Goal: Information Seeking & Learning: Learn about a topic

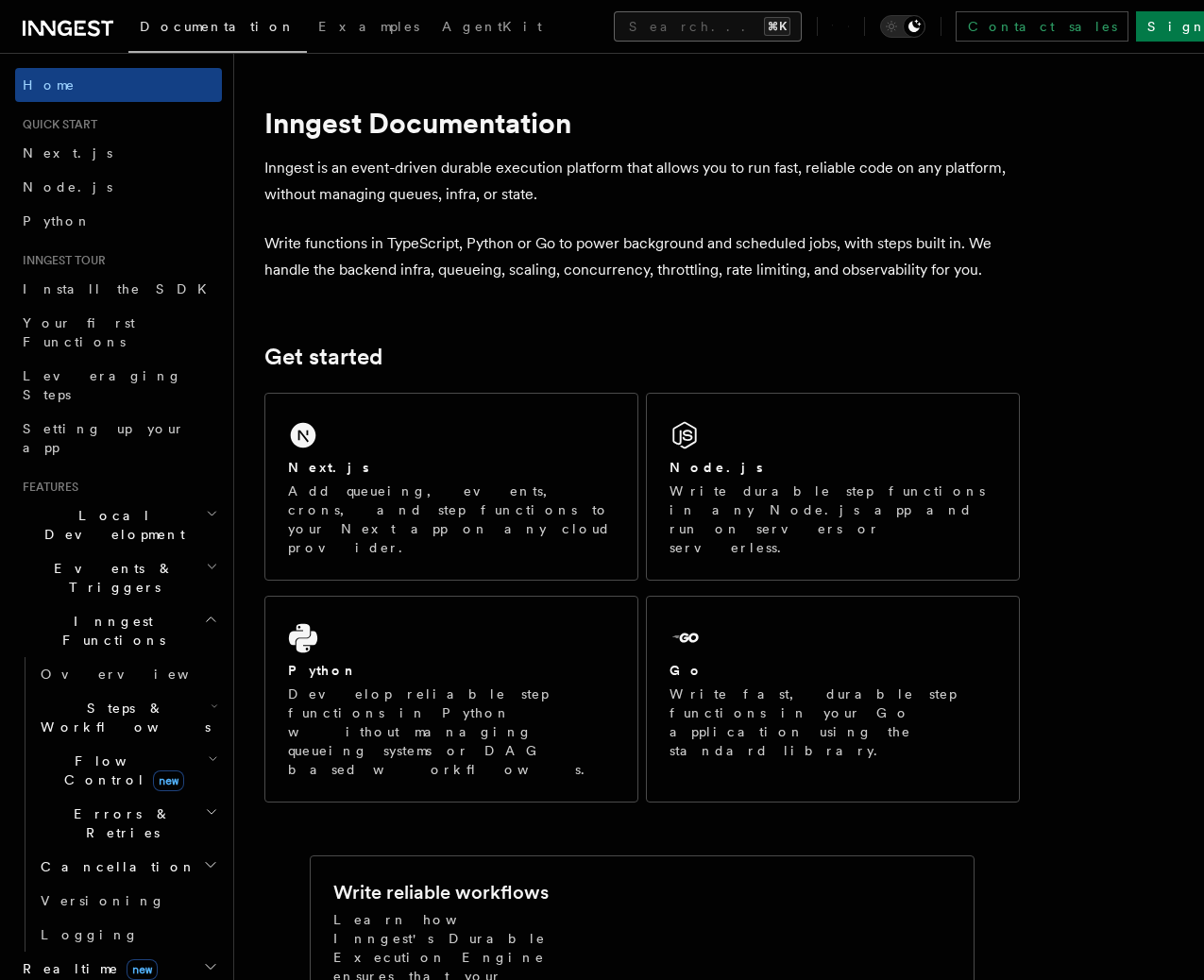
click at [679, 35] on button "Search... ⌘K" at bounding box center [707, 26] width 188 height 30
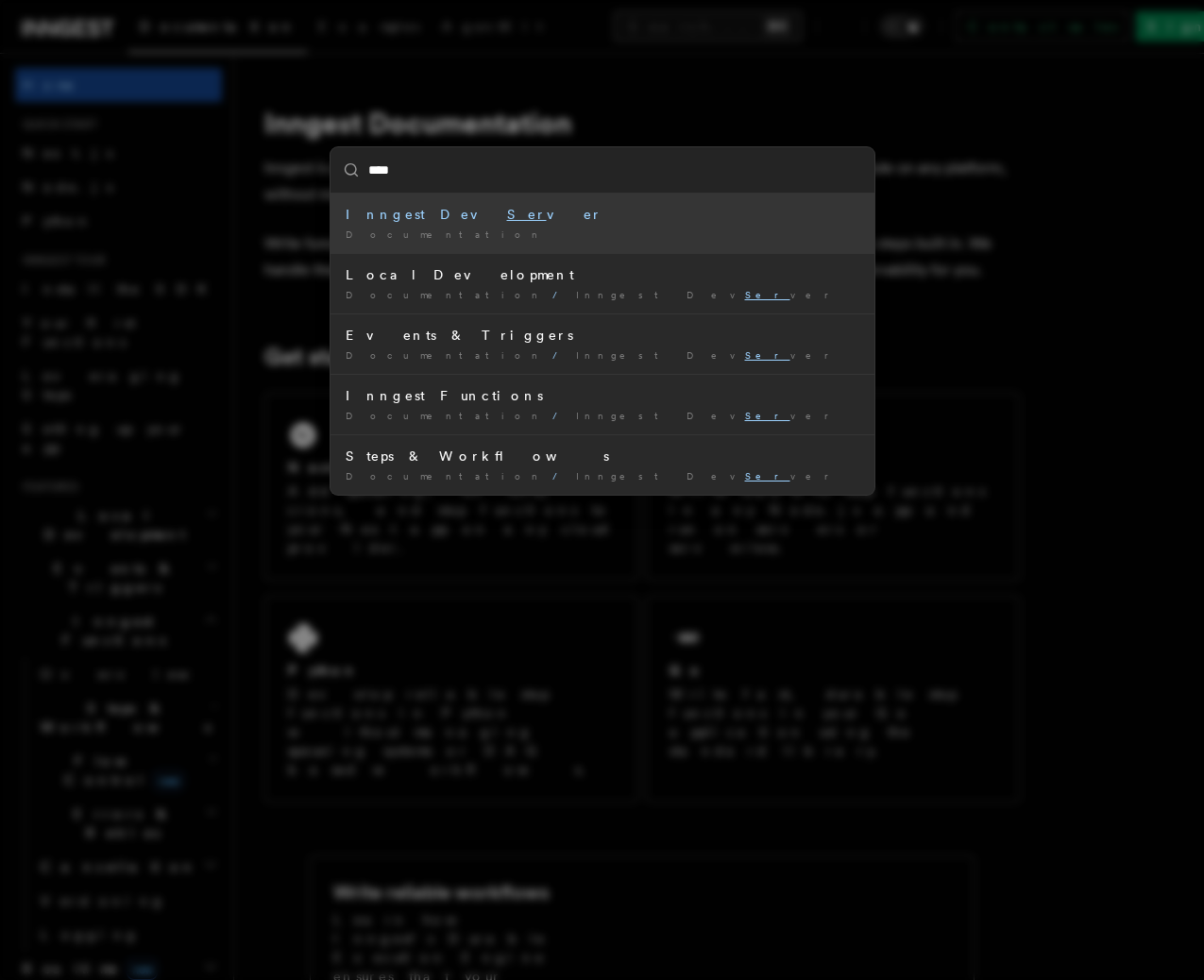
type input "*****"
click at [615, 244] on li "Serve Documentation /" at bounding box center [602, 224] width 544 height 60
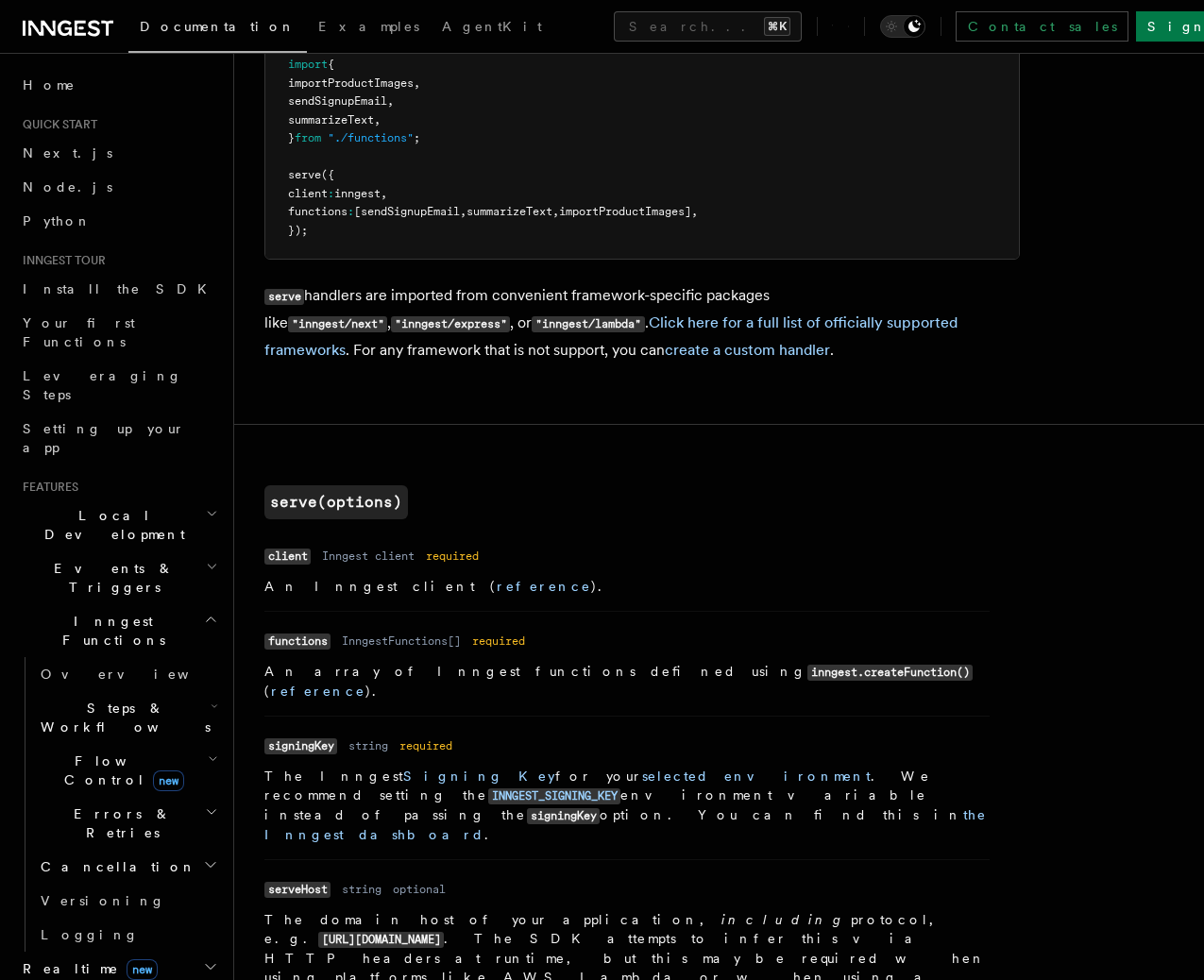
scroll to position [336, 0]
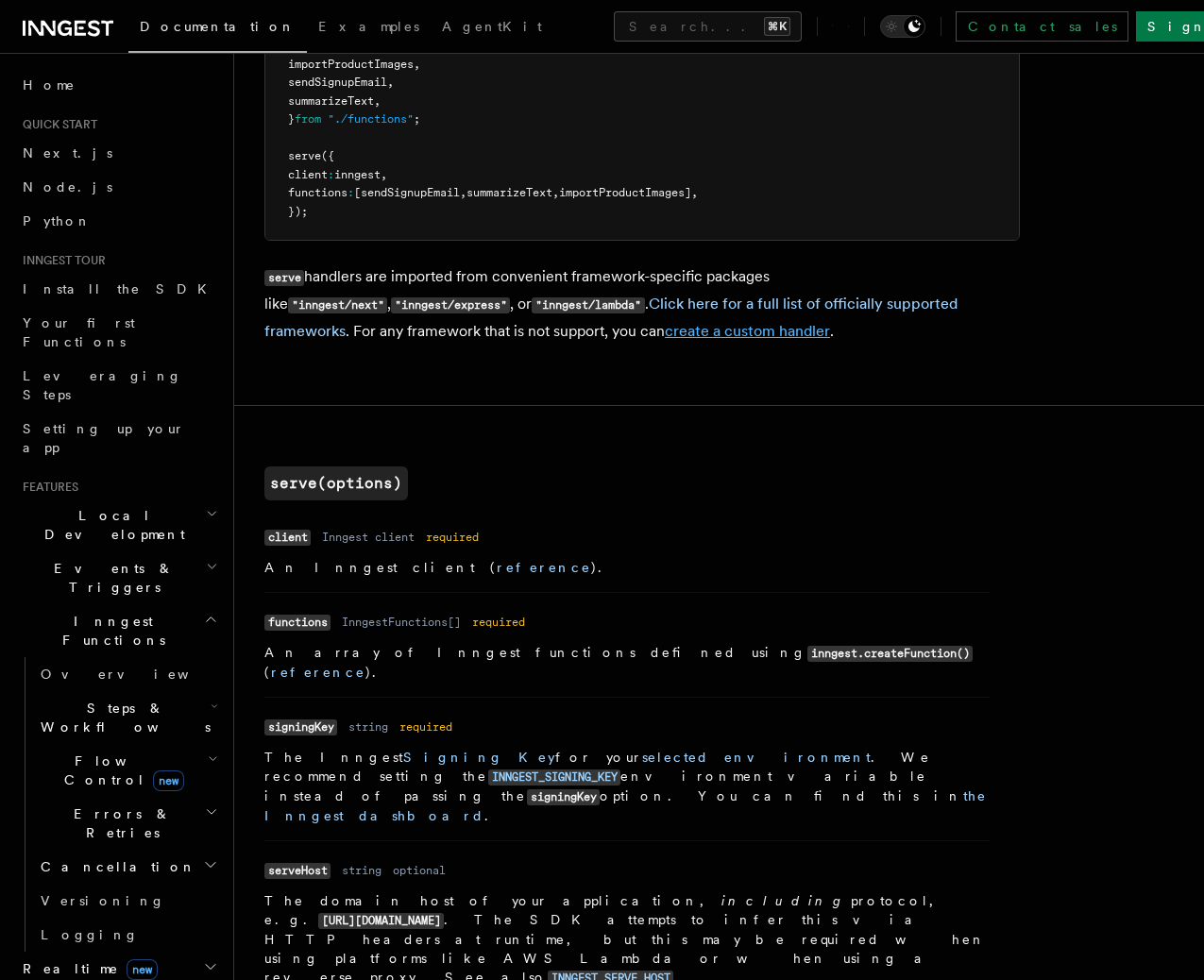
click at [664, 332] on link "create a custom handler" at bounding box center [746, 331] width 165 height 18
click at [664, 337] on link "create a custom handler" at bounding box center [746, 331] width 165 height 18
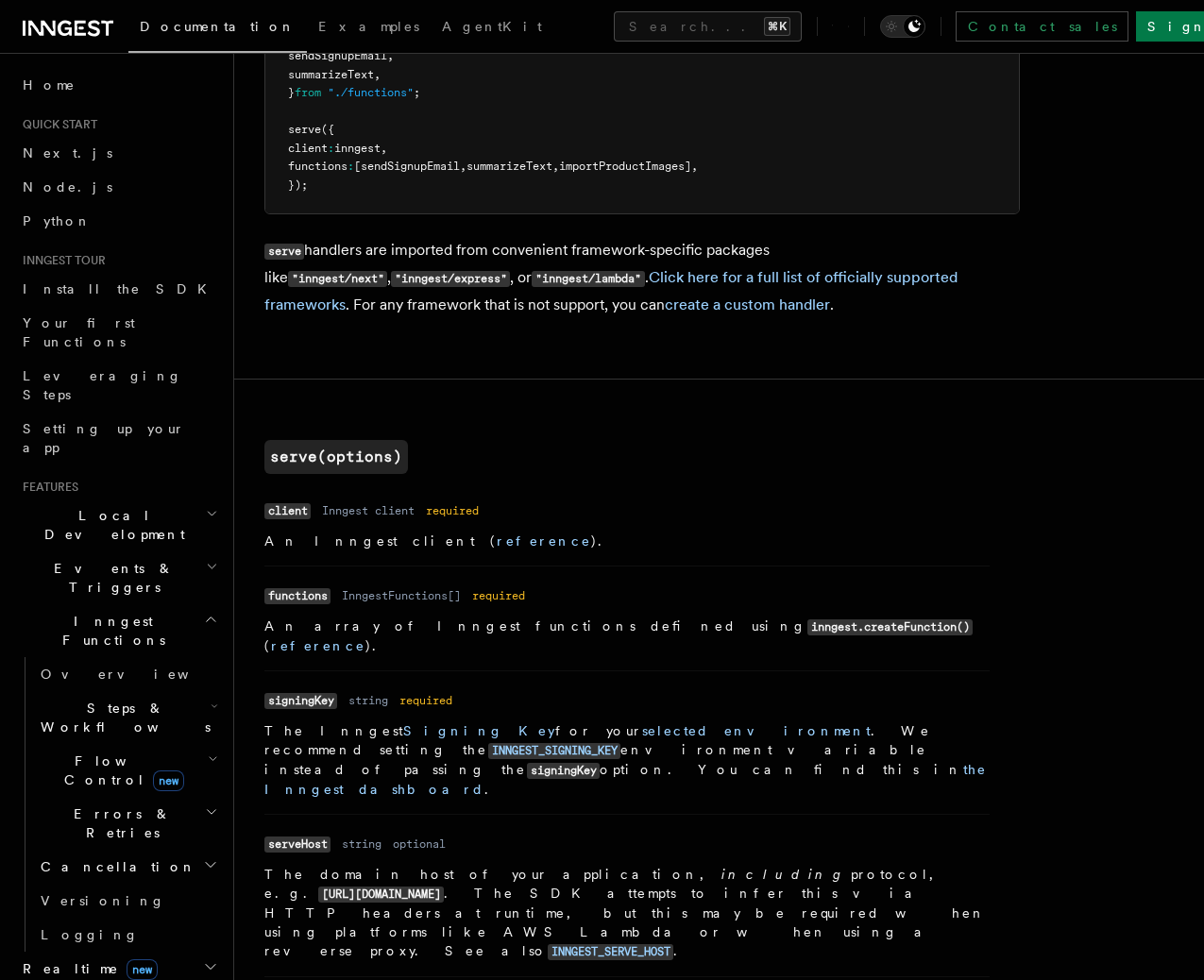
scroll to position [367, 0]
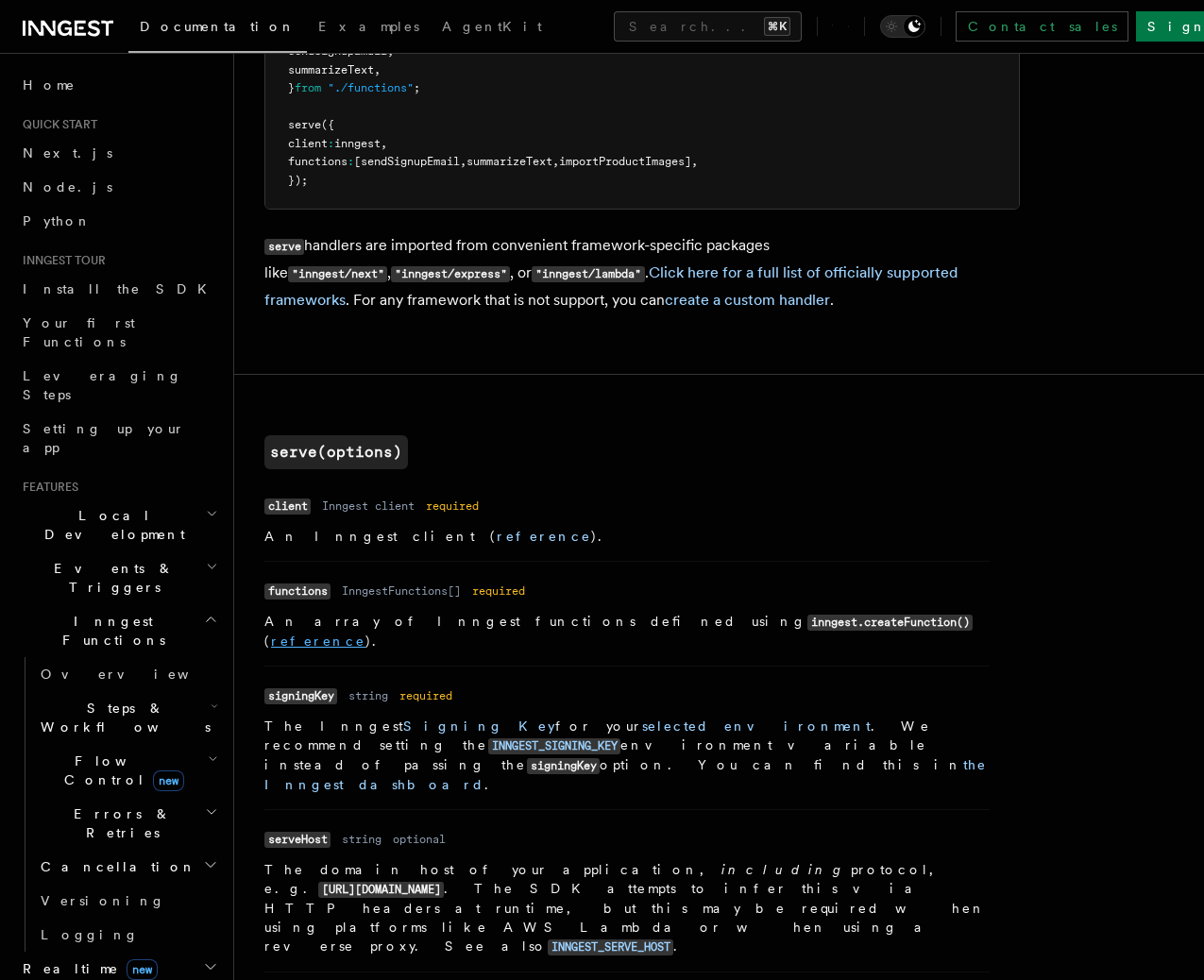
click at [366, 633] on link "reference" at bounding box center [318, 640] width 95 height 15
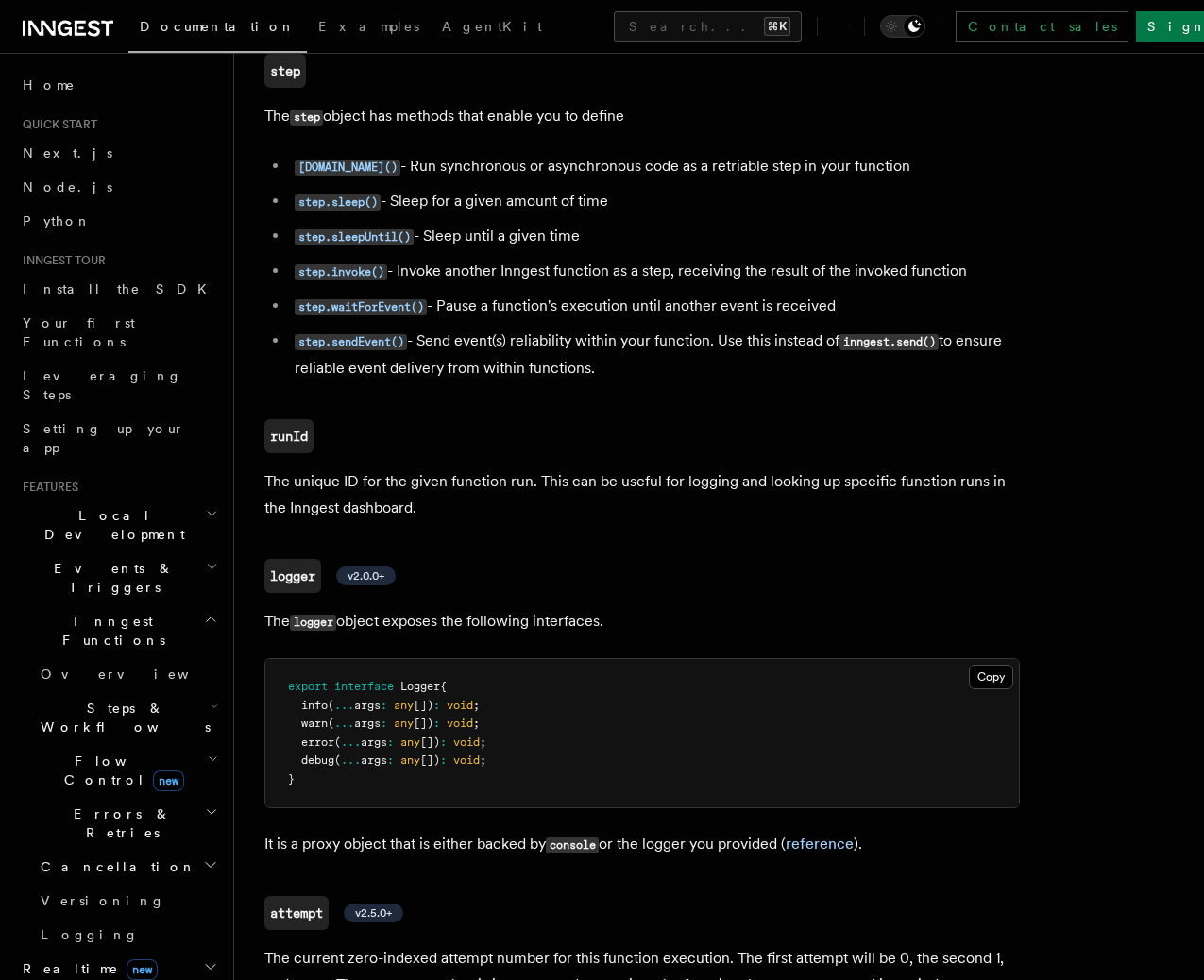
scroll to position [4236, 0]
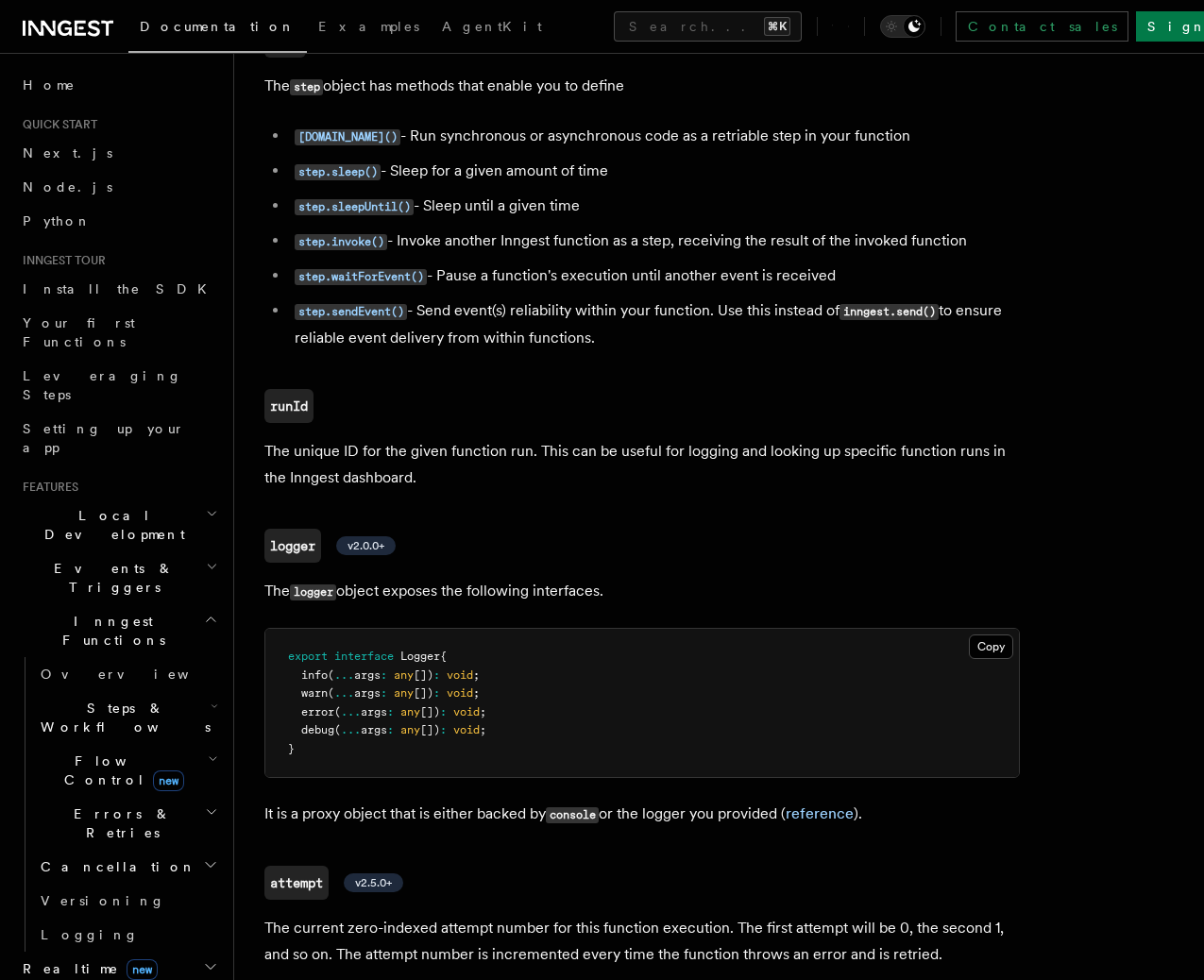
click at [154, 498] on h2 "Local Development" at bounding box center [118, 524] width 207 height 53
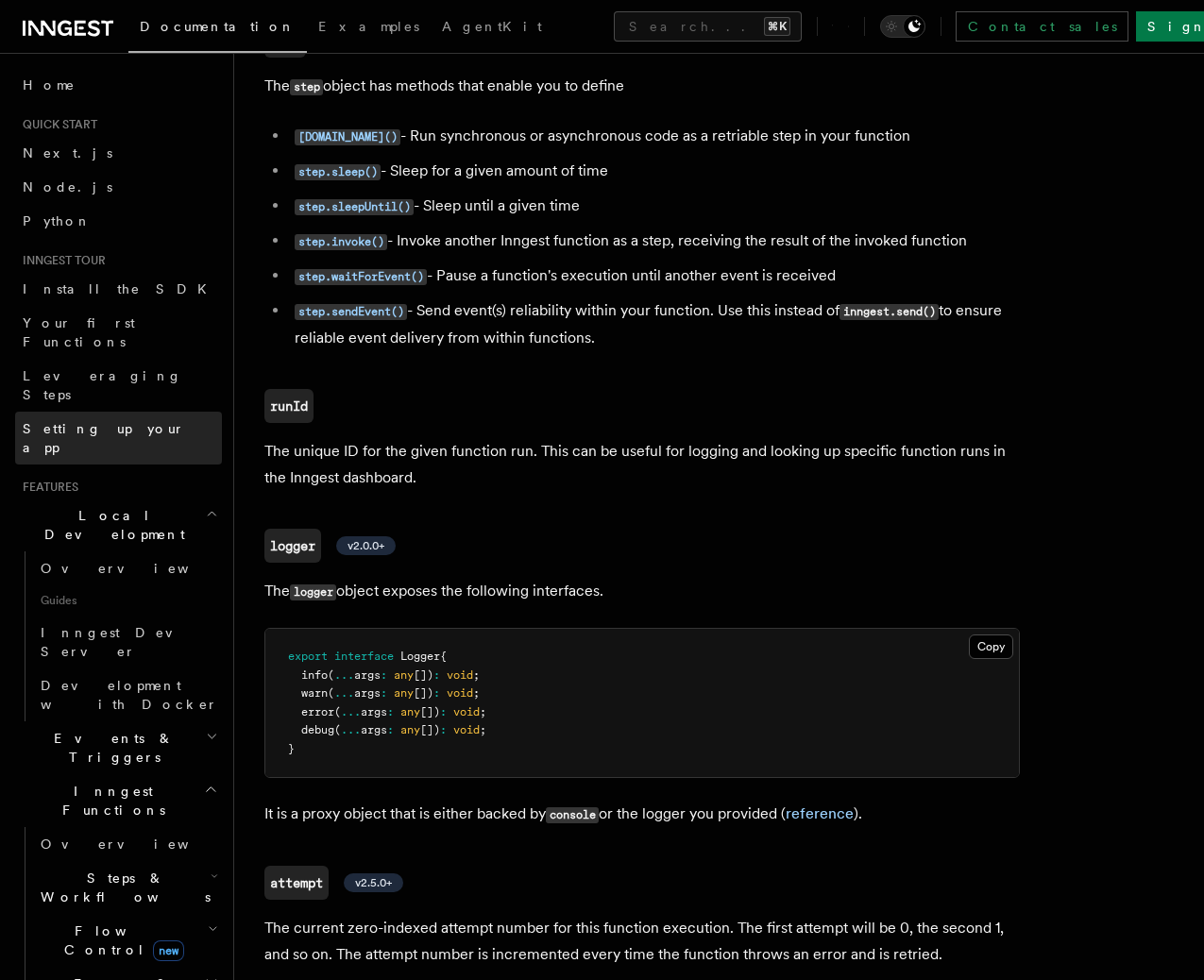
click at [141, 412] on link "Setting up your app" at bounding box center [118, 438] width 207 height 53
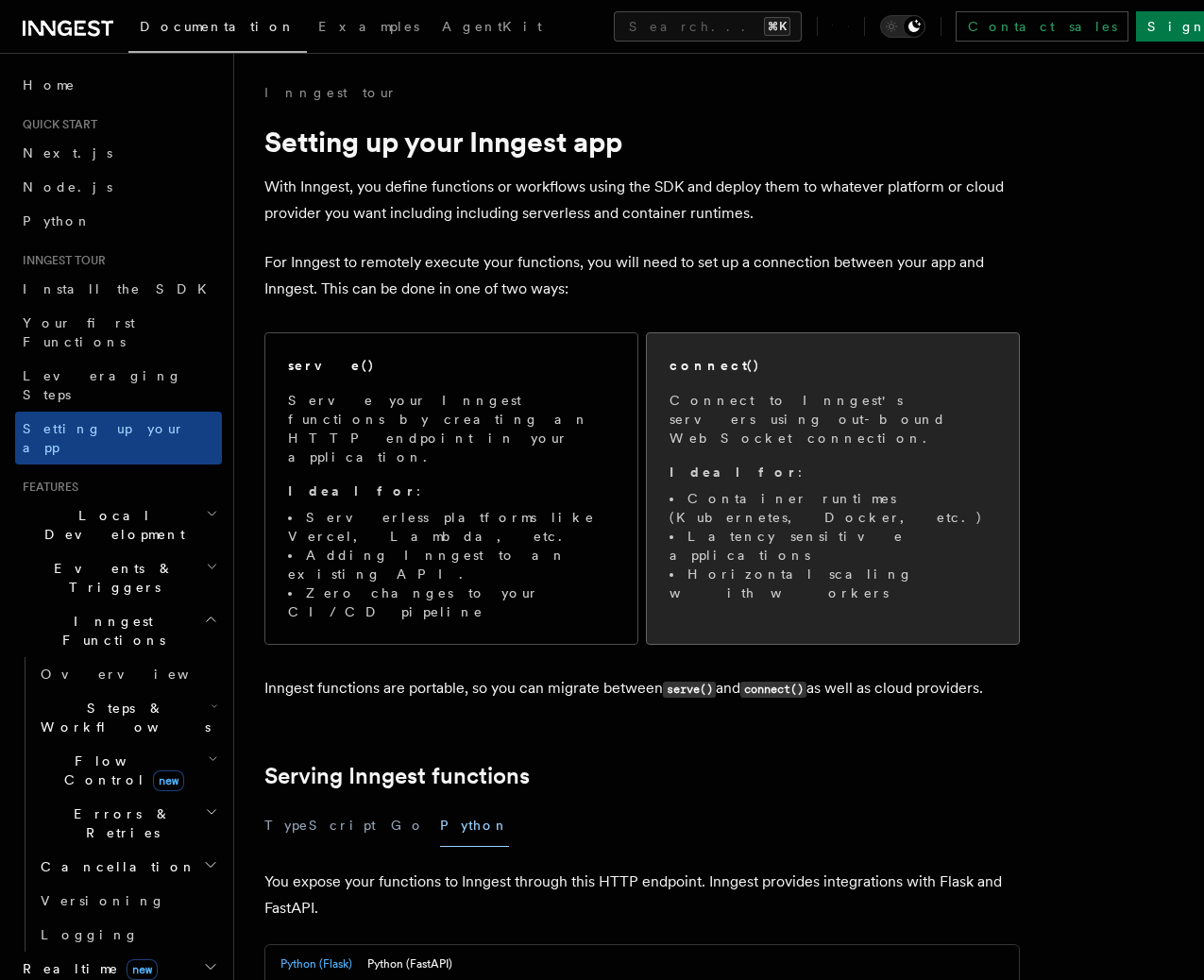
click at [783, 526] on li "Latency sensitive applications" at bounding box center [832, 545] width 327 height 38
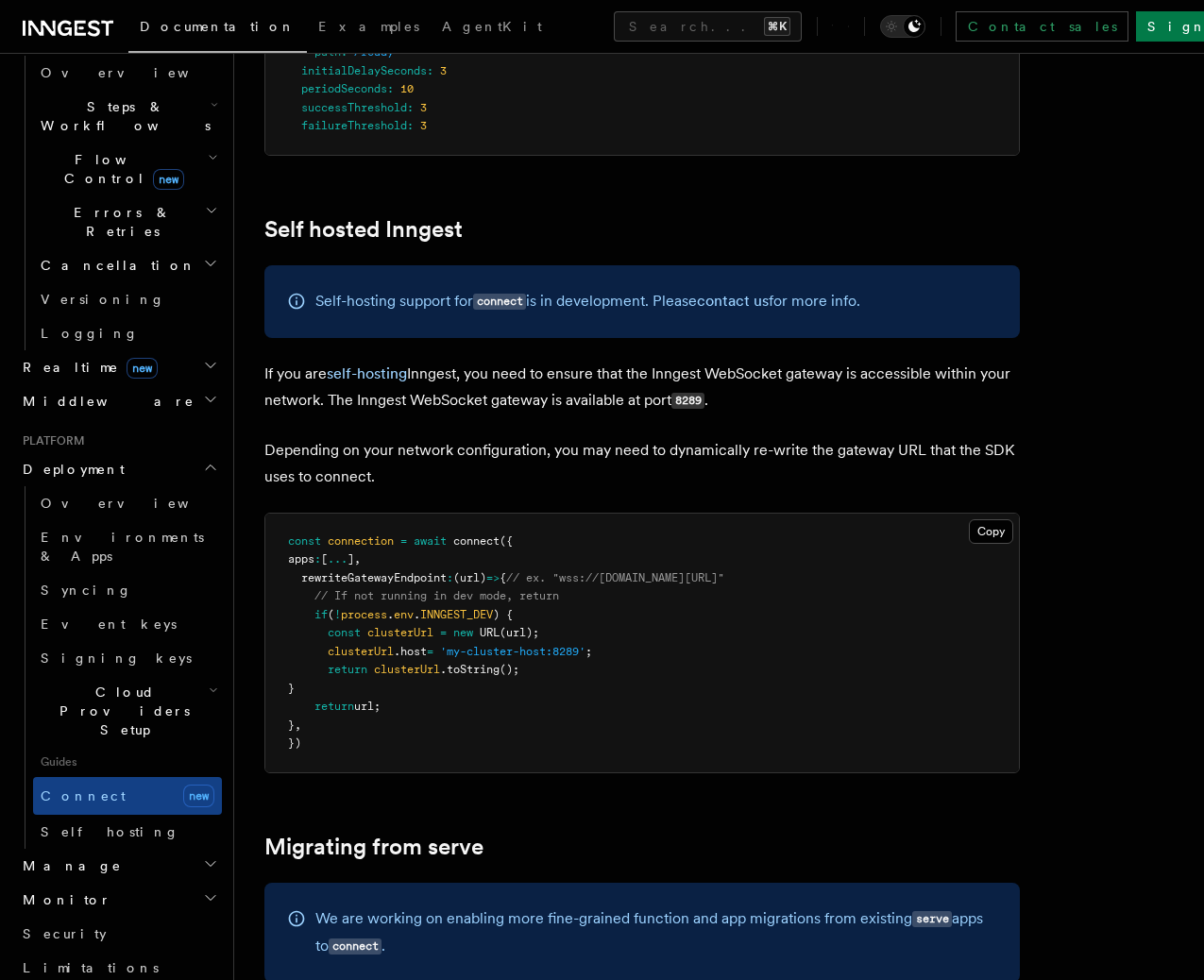
scroll to position [9265, 0]
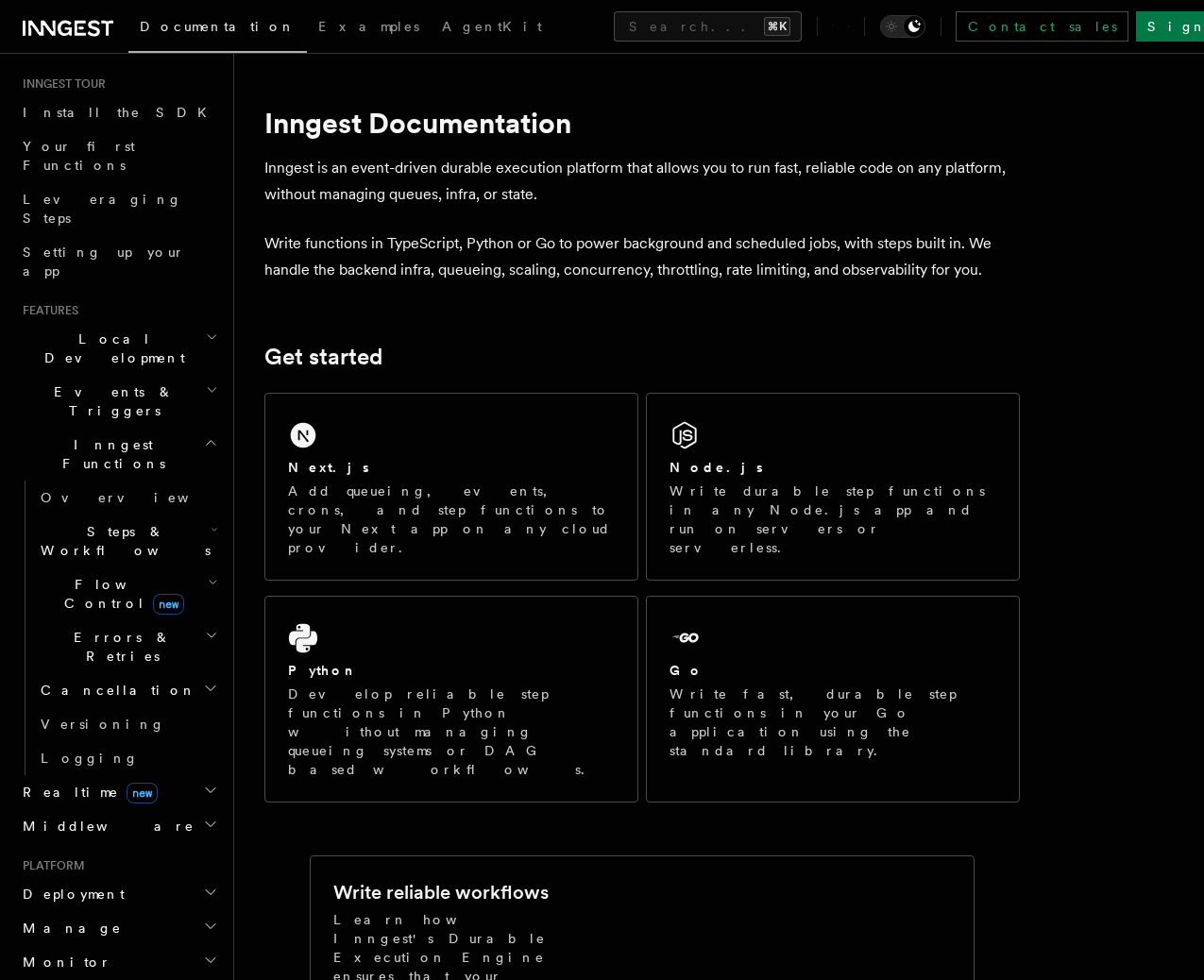
scroll to position [178, 0]
click at [111, 521] on span "Steps & Workflows" at bounding box center [122, 540] width 178 height 38
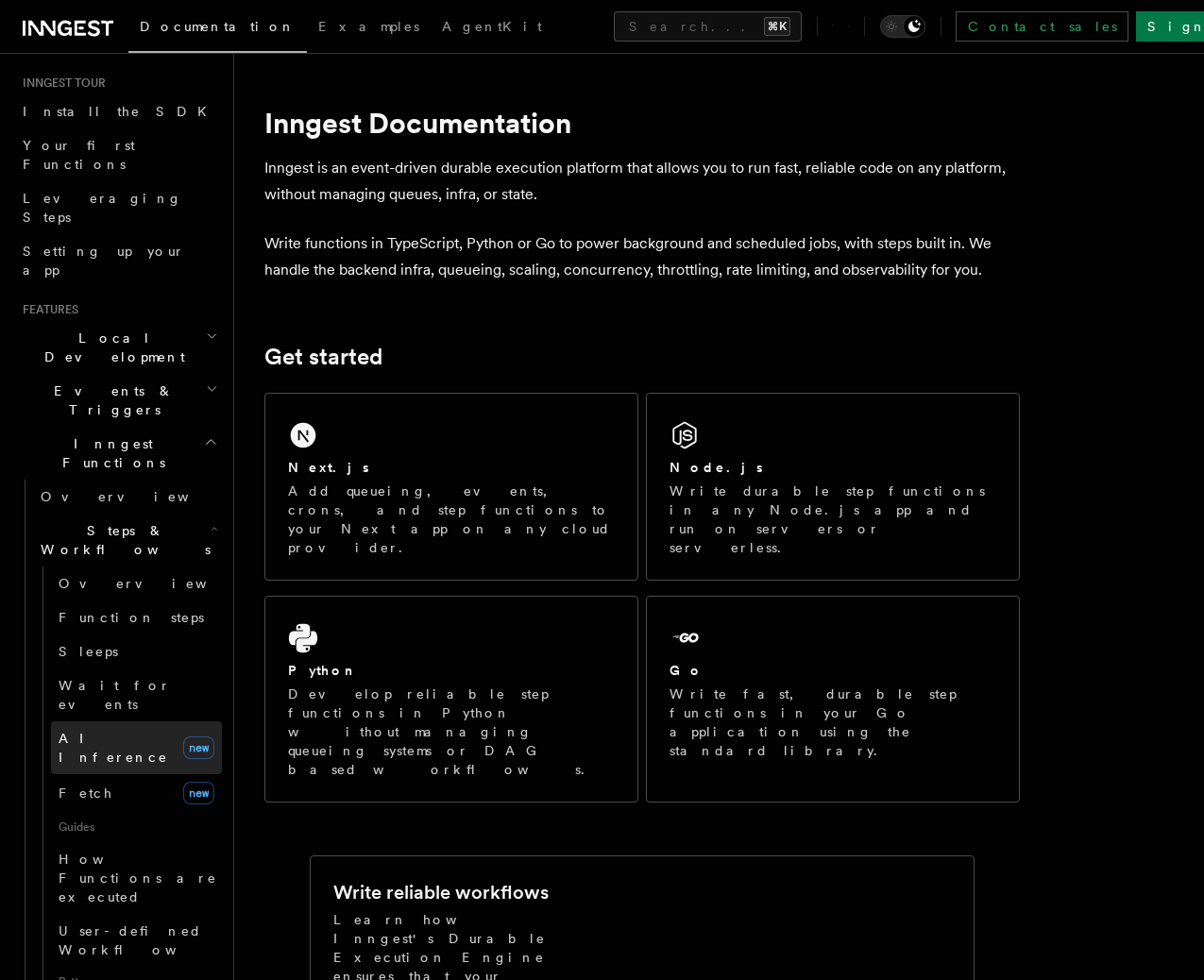
click at [99, 731] on span "AI Inference" at bounding box center [114, 748] width 110 height 34
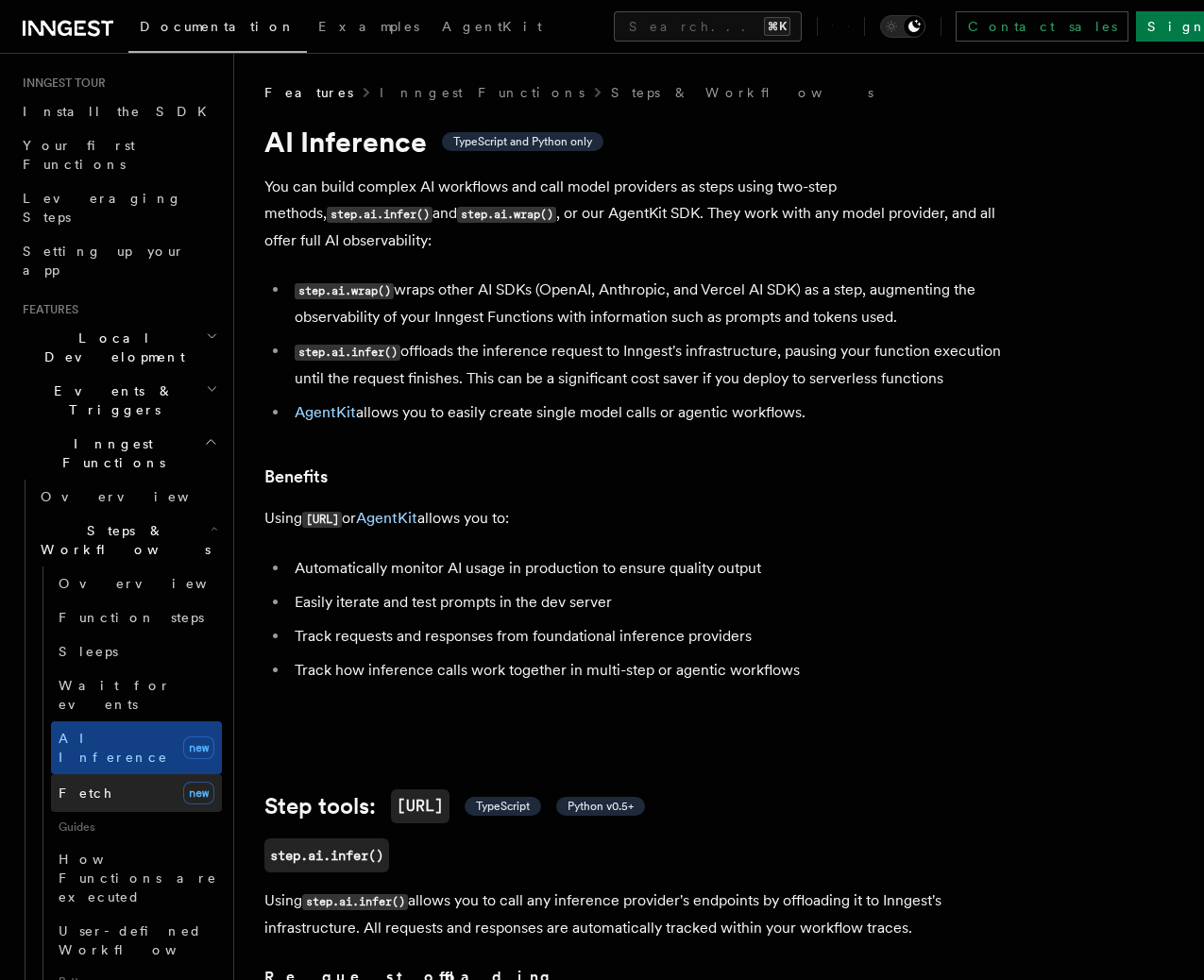
click at [127, 774] on link "Fetch new" at bounding box center [136, 793] width 171 height 38
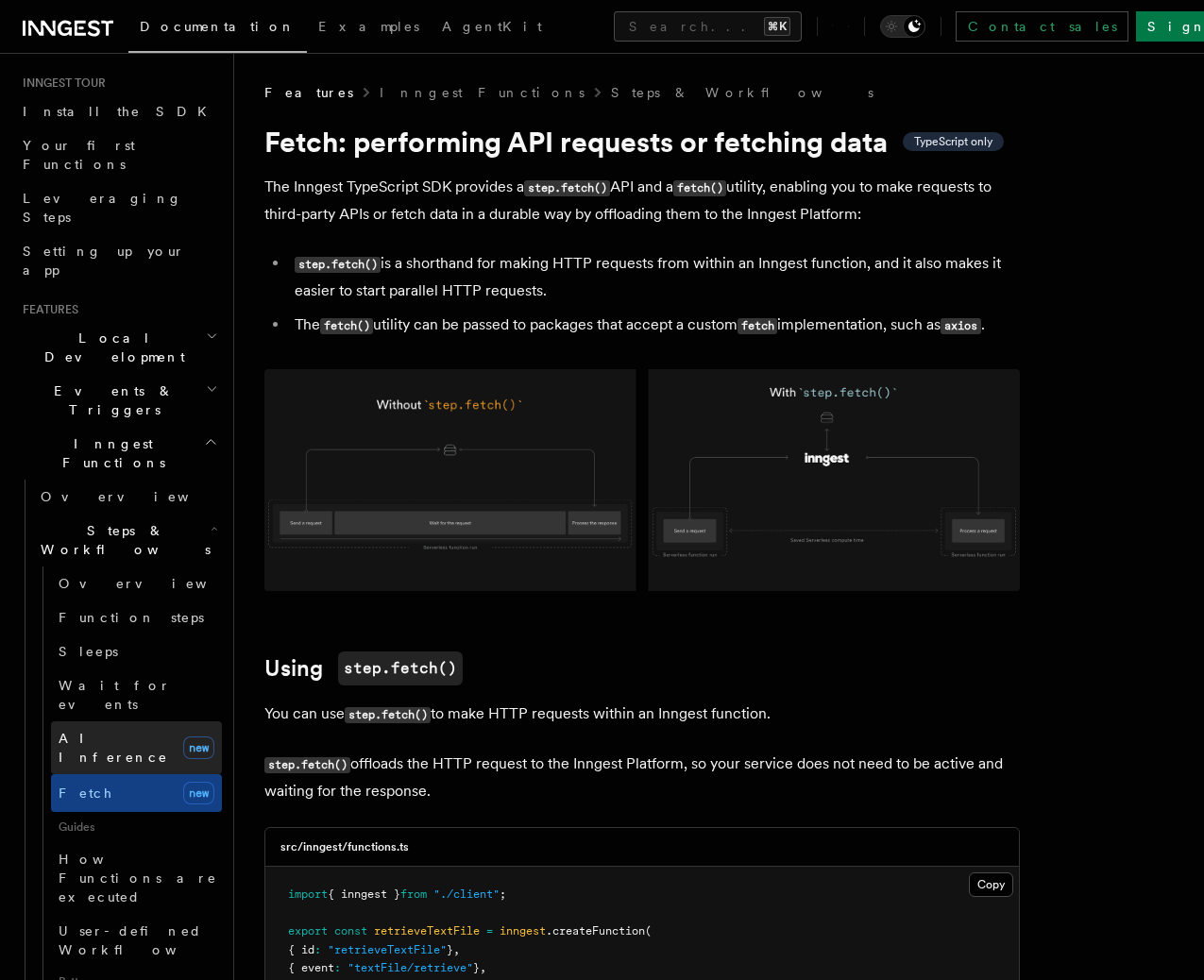
click at [135, 721] on link "AI Inference new" at bounding box center [136, 747] width 171 height 53
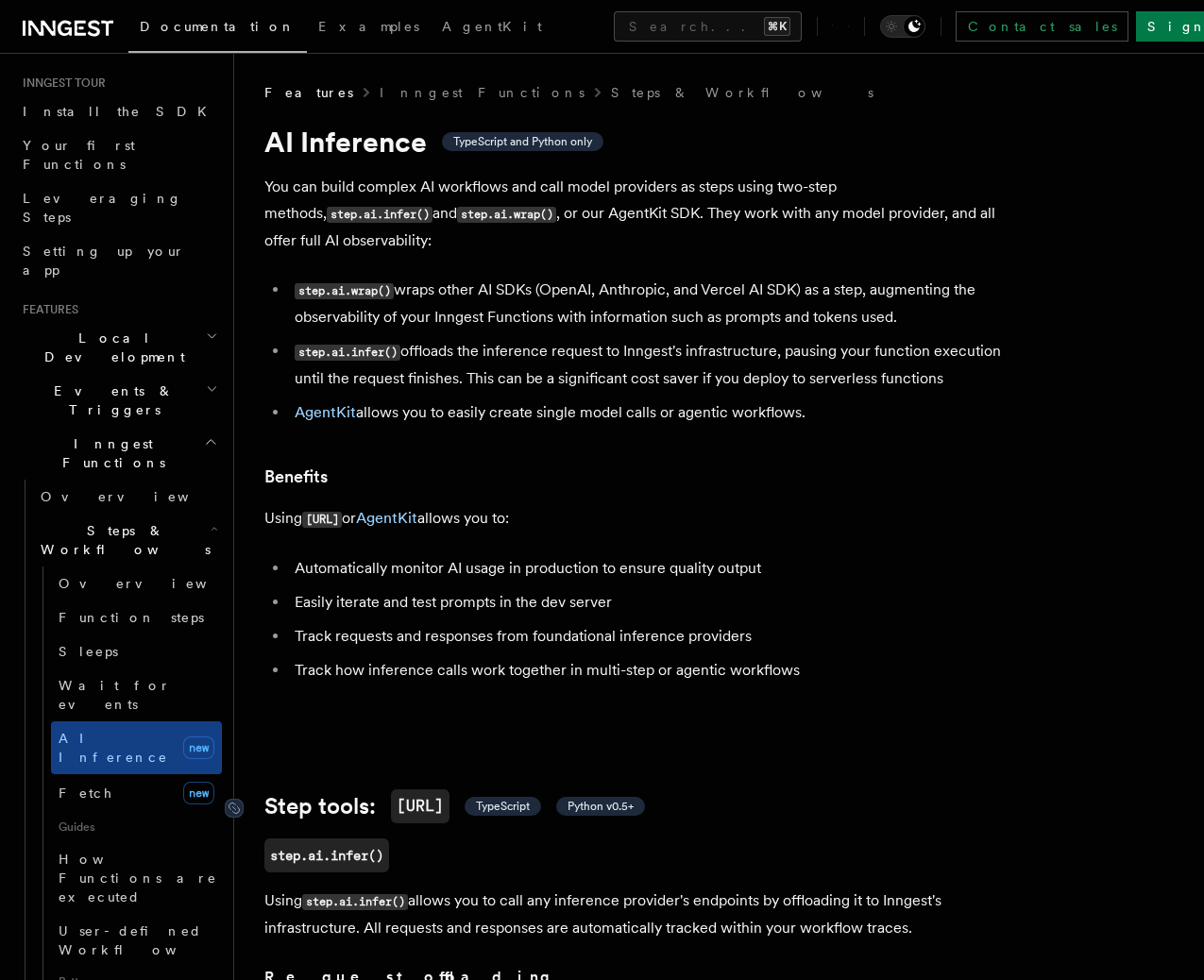
click at [615, 799] on span "Python v0.5+" at bounding box center [601, 806] width 66 height 15
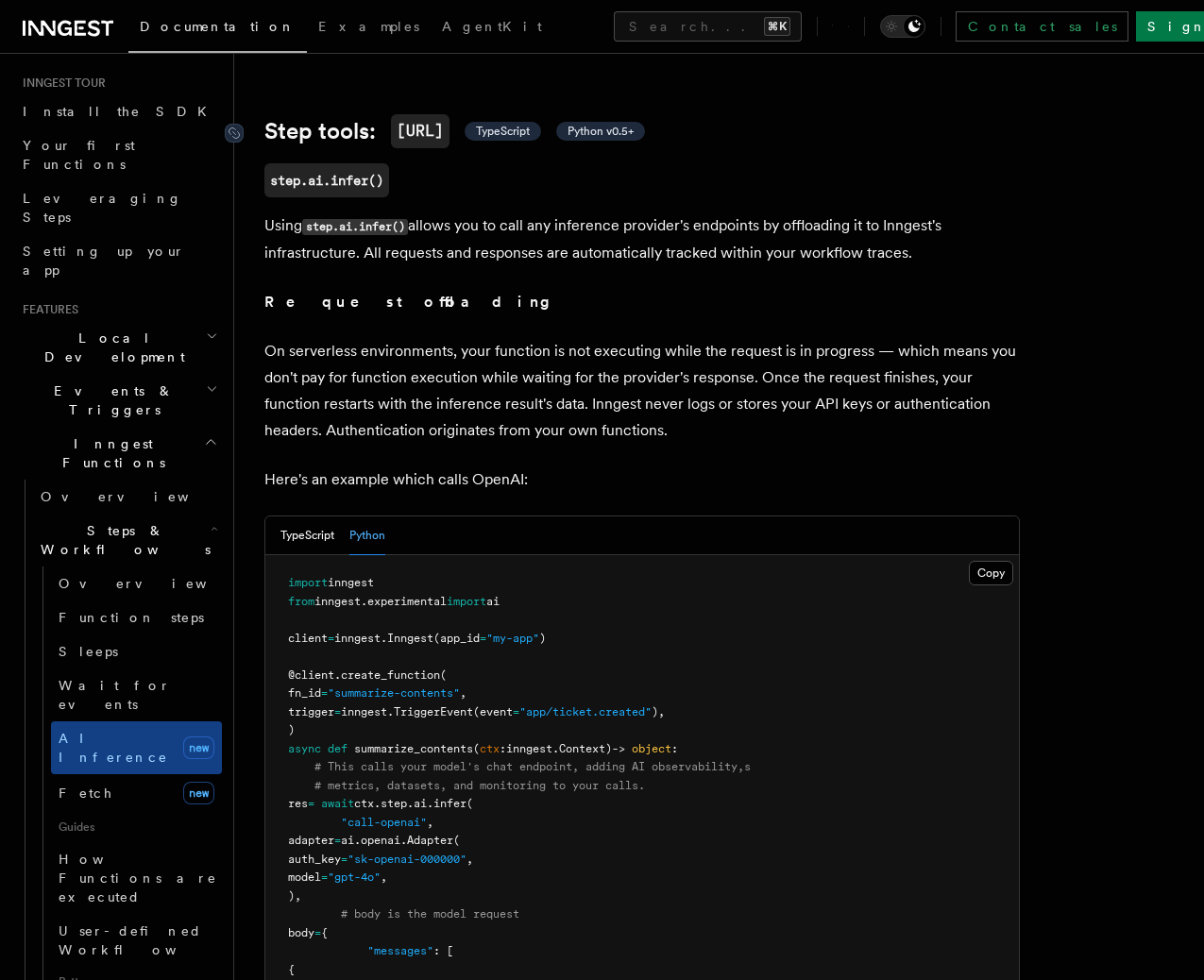
scroll to position [892, 0]
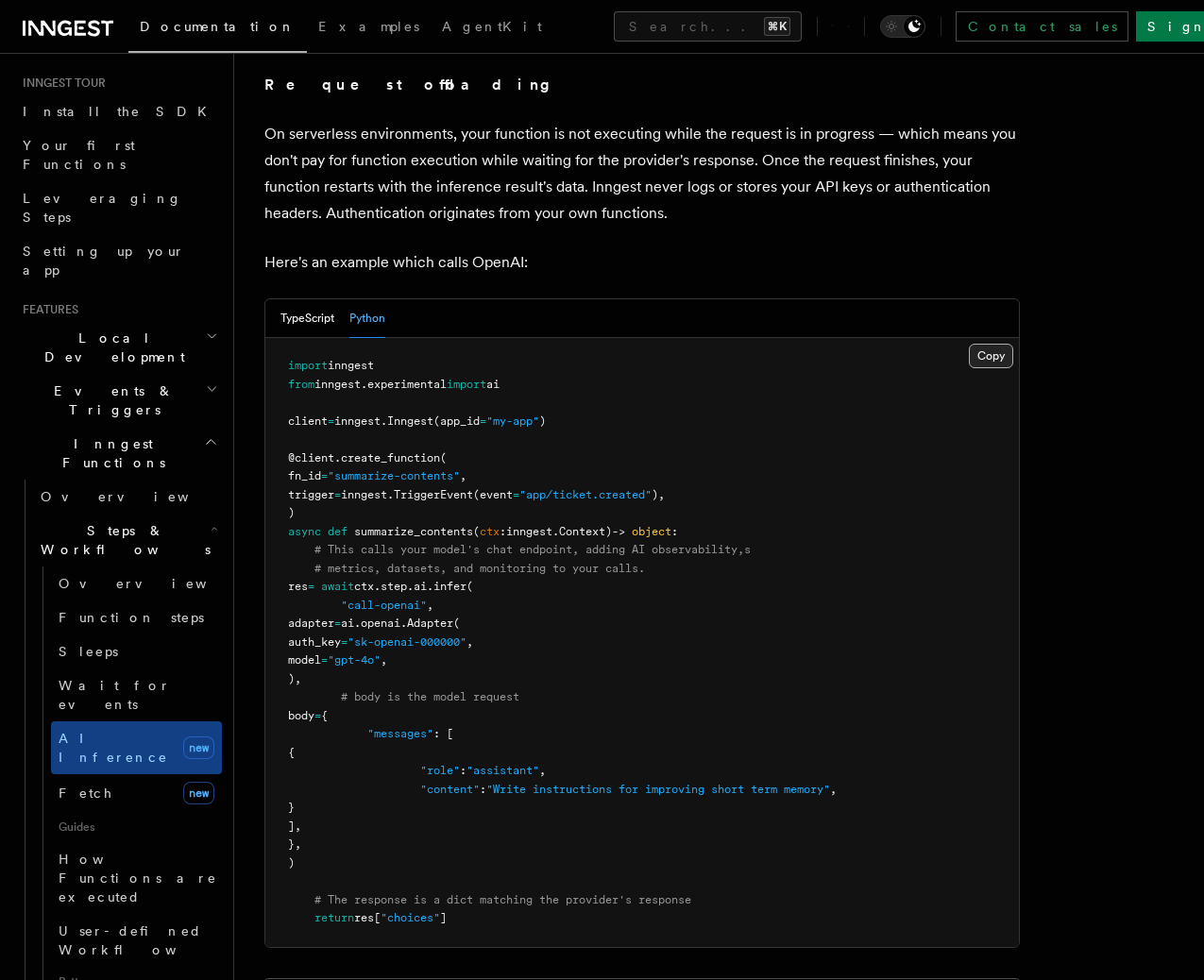
click at [1000, 344] on button "Copy Copied" at bounding box center [991, 356] width 44 height 25
